Goal: Information Seeking & Learning: Learn about a topic

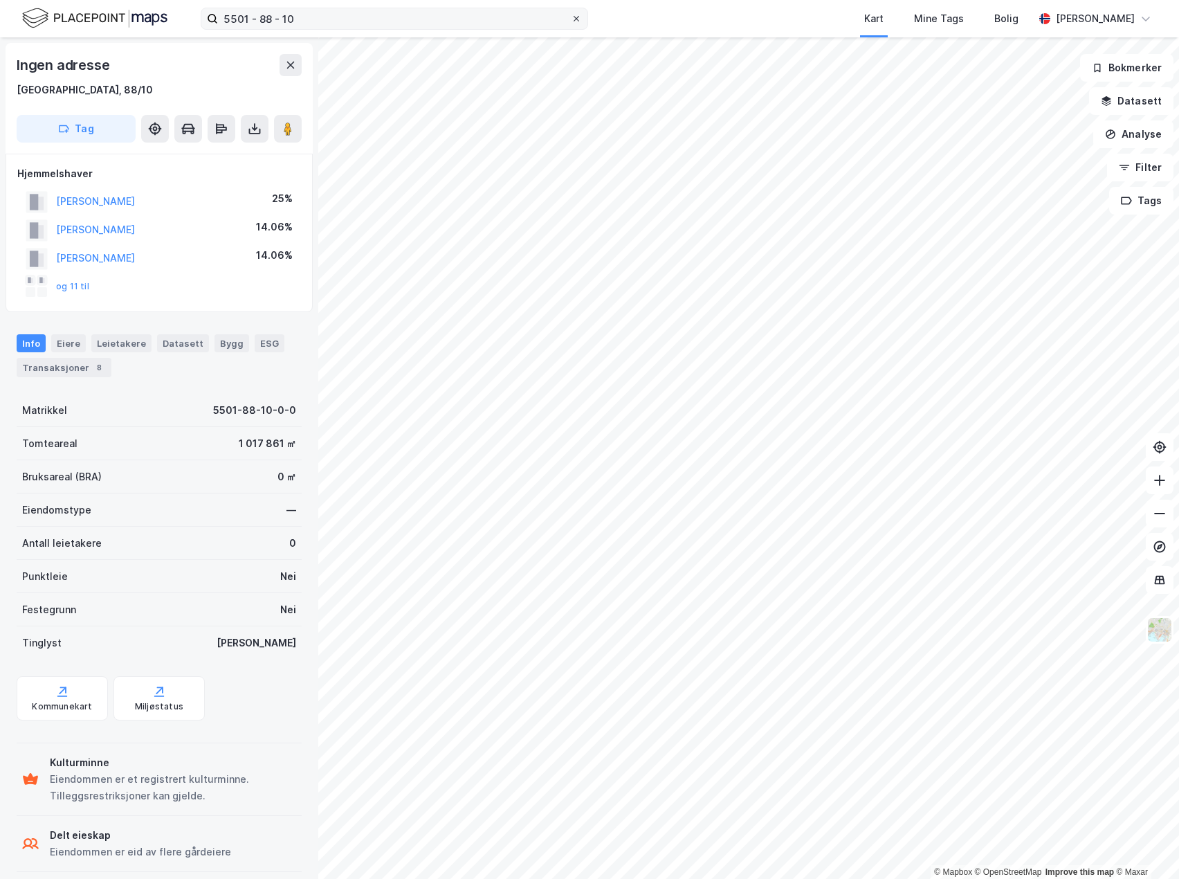
click at [575, 19] on icon at bounding box center [576, 19] width 8 height 8
click at [571, 19] on input "5501 - 88 - 10" at bounding box center [394, 18] width 353 height 21
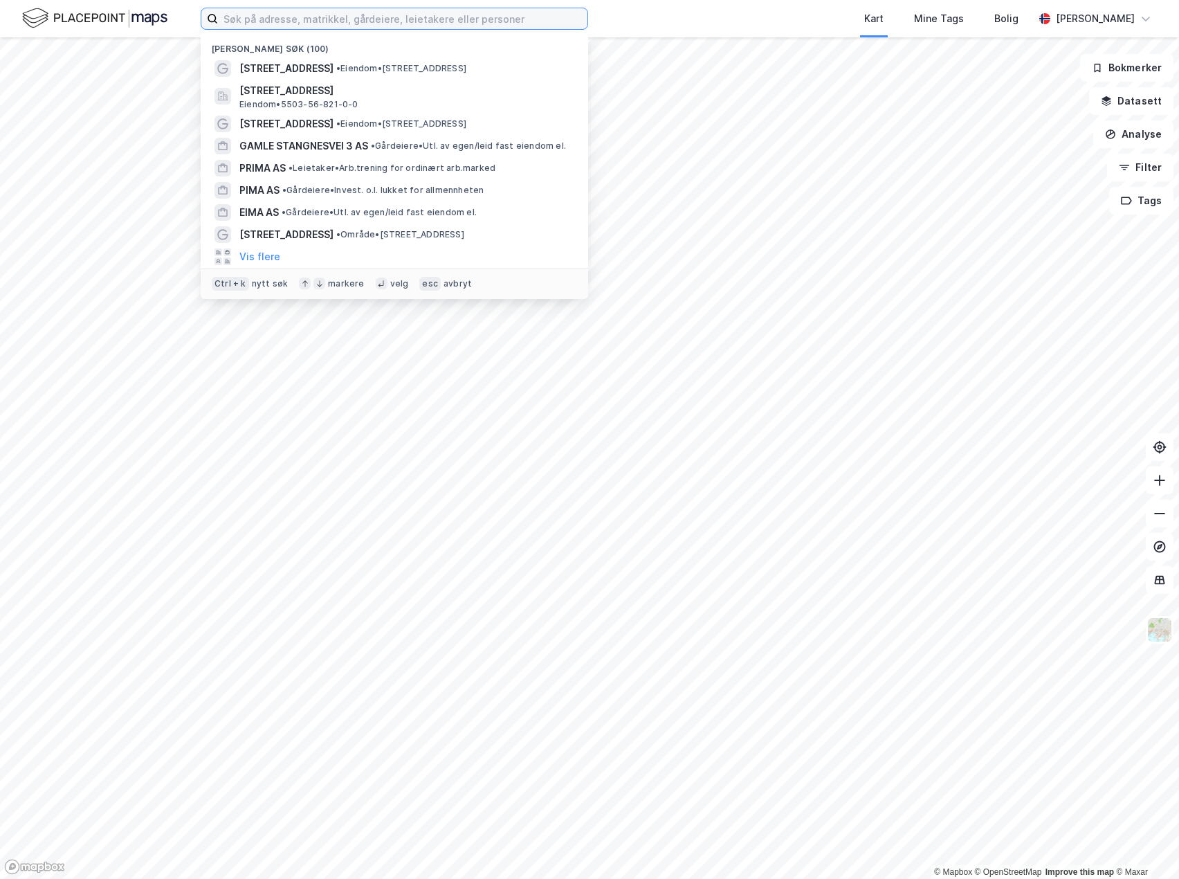
click at [464, 19] on input at bounding box center [403, 18] width 370 height 21
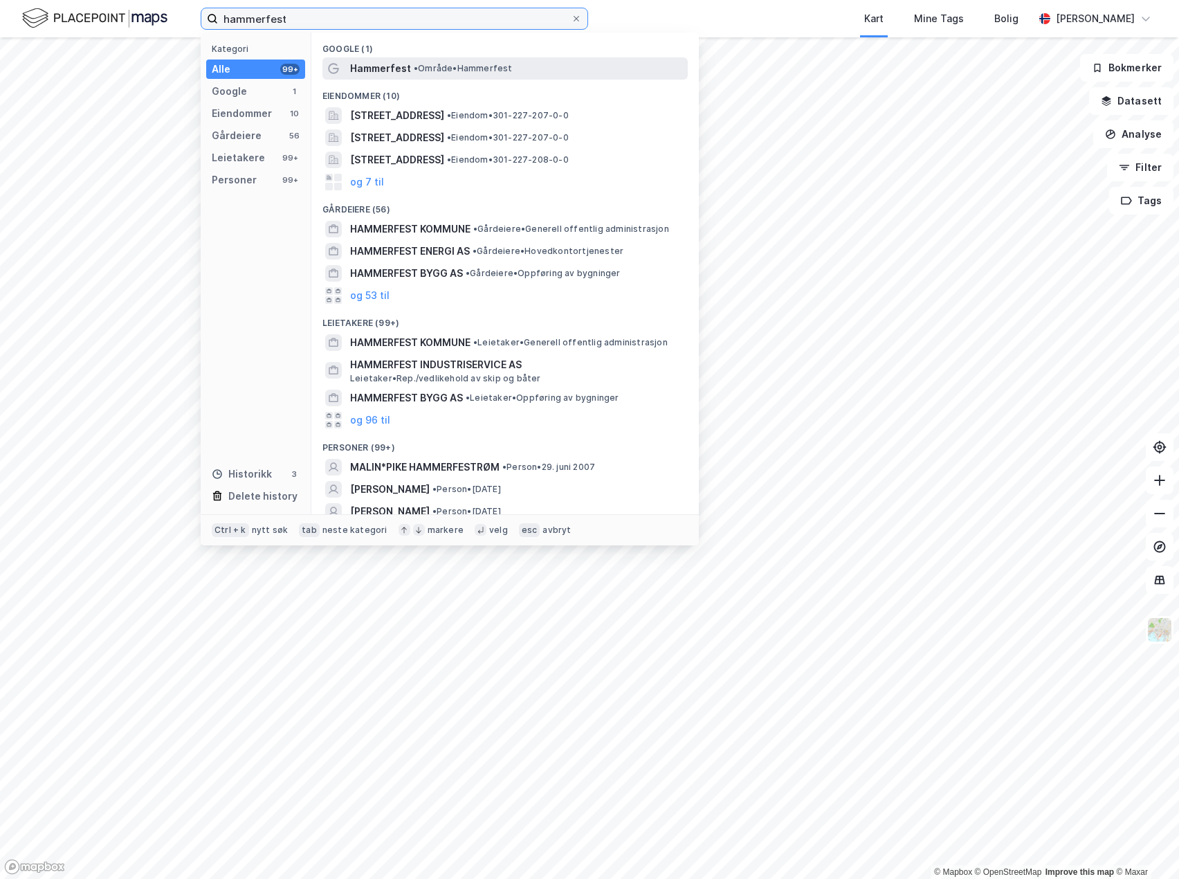
type input "hammerfest"
click at [425, 67] on span "• Område • Hammerfest" at bounding box center [463, 68] width 99 height 11
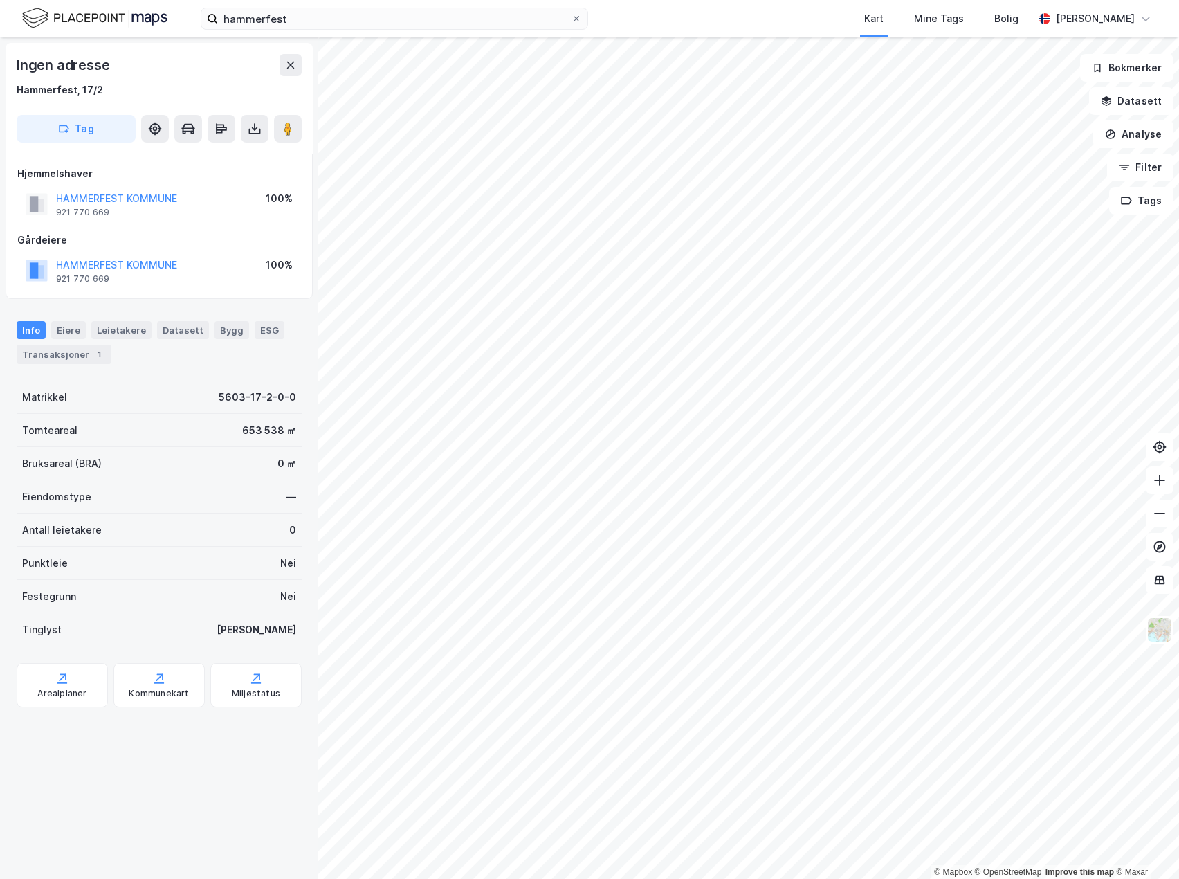
click at [159, 818] on div "Ingen adresse Hammerfest, 17/2 Tag Hjemmelshaver HAMMERFEST KOMMUNE 921 770 669…" at bounding box center [159, 458] width 318 height 842
click at [170, 802] on div "Ingen adresse Hammerfest, 17/2 Tag Hjemmelshaver HAMMERFEST KOMMUNE 921 770 669…" at bounding box center [159, 458] width 318 height 842
click at [916, 30] on div "hammerfest Kart Mine Tags Bolig [PERSON_NAME] © Mapbox © OpenStreetMap Improve …" at bounding box center [589, 439] width 1179 height 879
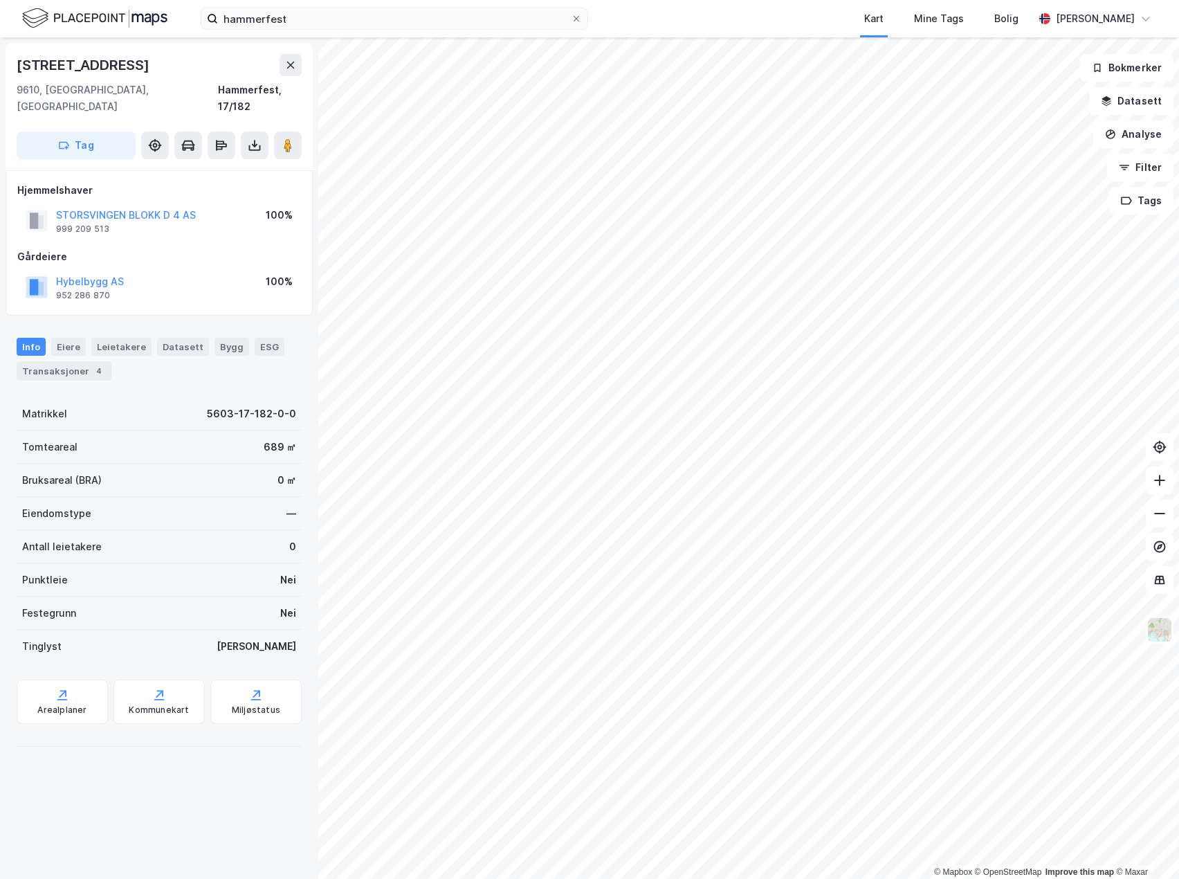
click at [190, 80] on div "[STREET_ADDRESS], [GEOGRAPHIC_DATA] Hammerfest, 17/182" at bounding box center [159, 84] width 285 height 61
